Goal: Task Accomplishment & Management: Manage account settings

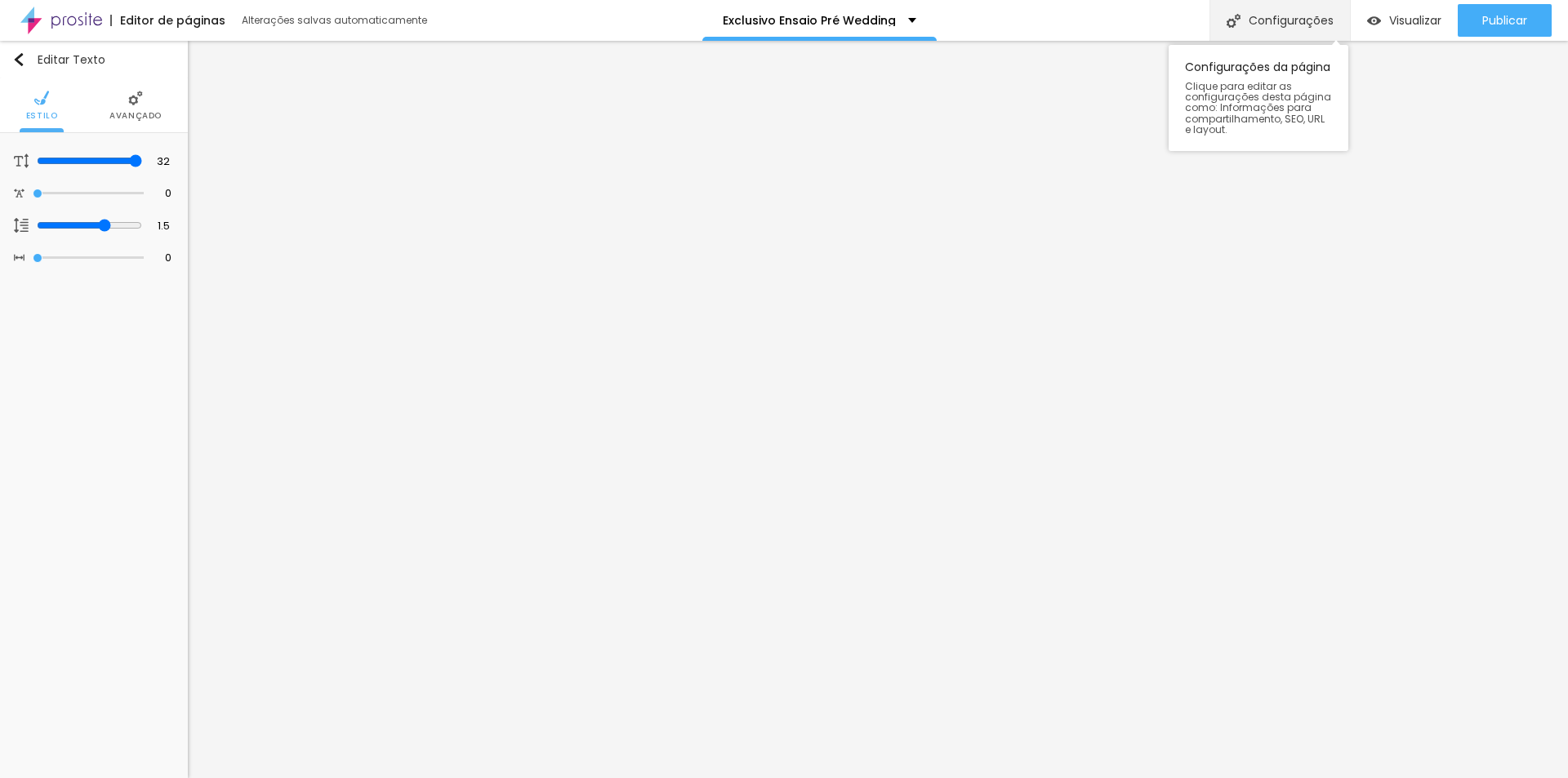
click at [1285, 21] on div "Configurações" at bounding box center [1280, 20] width 140 height 41
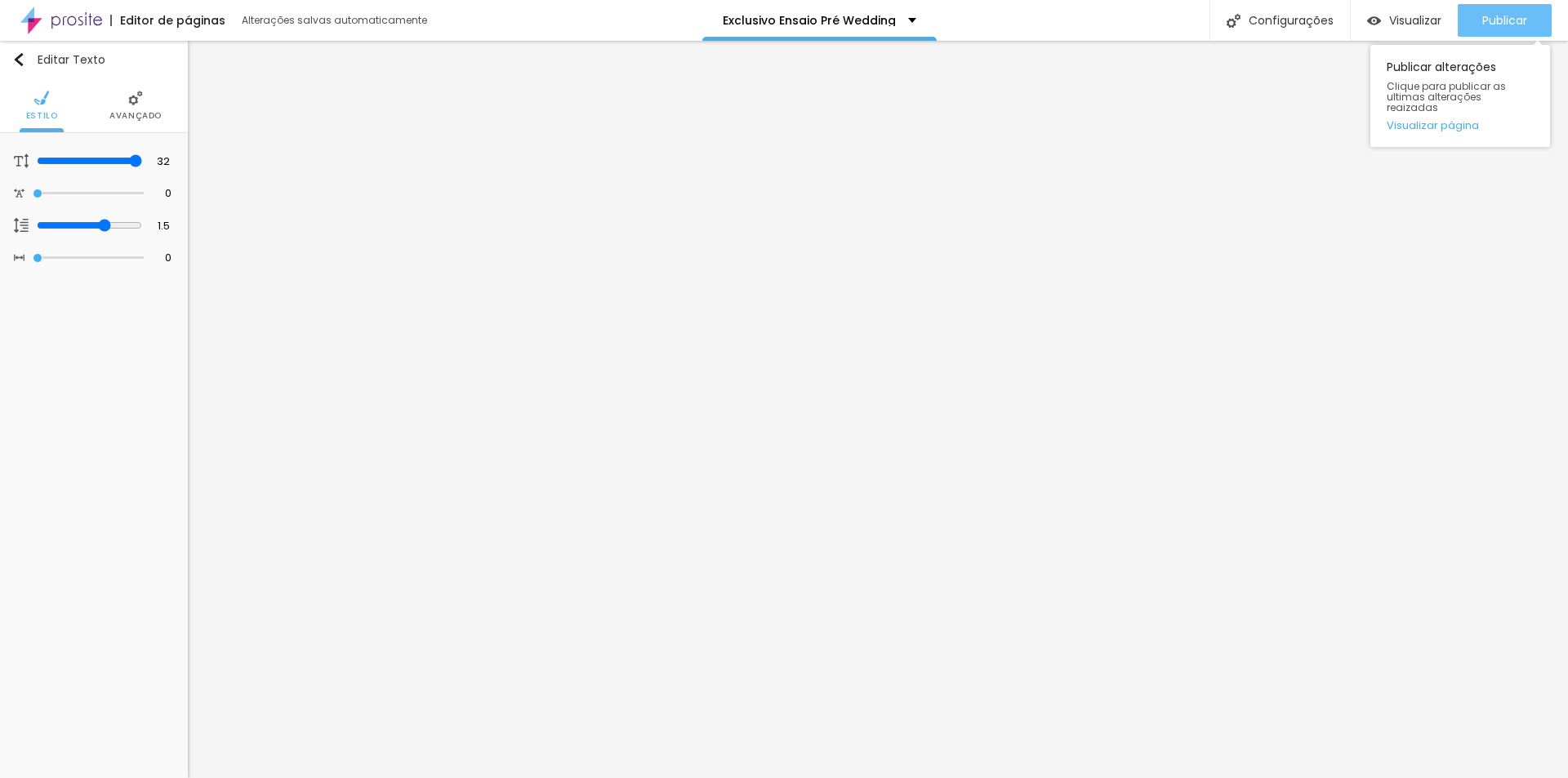
click at [1509, 25] on span "Publicar" at bounding box center [1504, 20] width 45 height 13
click at [1516, 11] on div "Publicar" at bounding box center [1504, 19] width 45 height 32
